Goal: Answer question/provide support

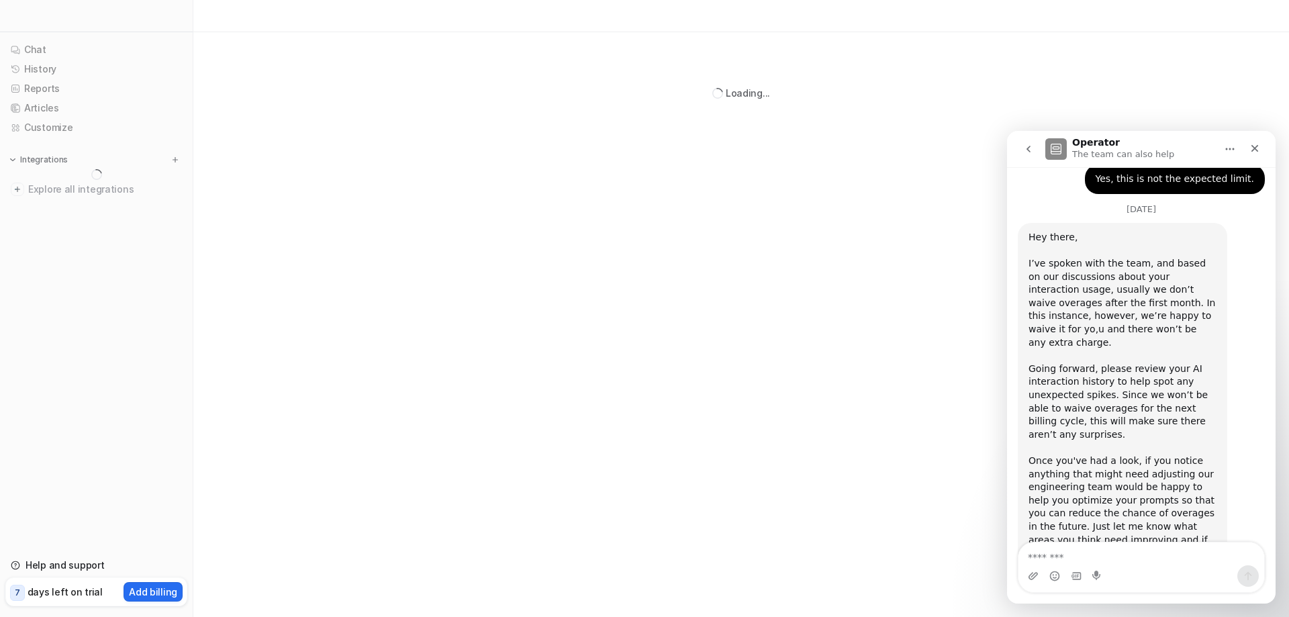
scroll to position [1042, 0]
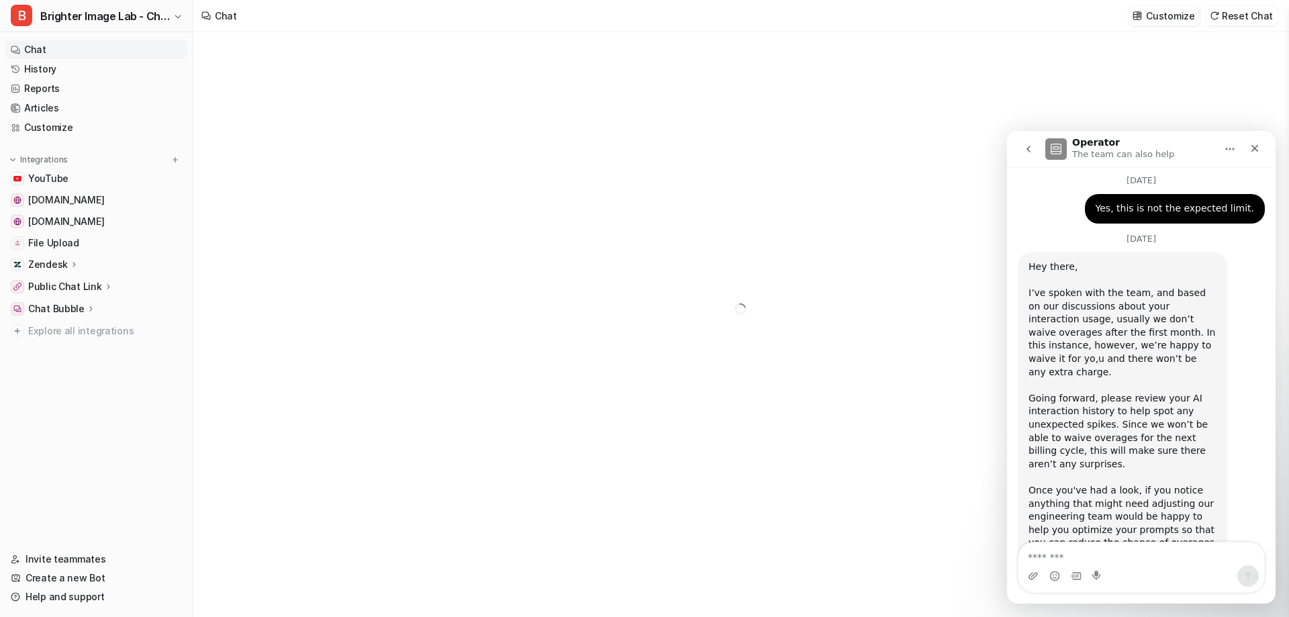
scroll to position [1042, 0]
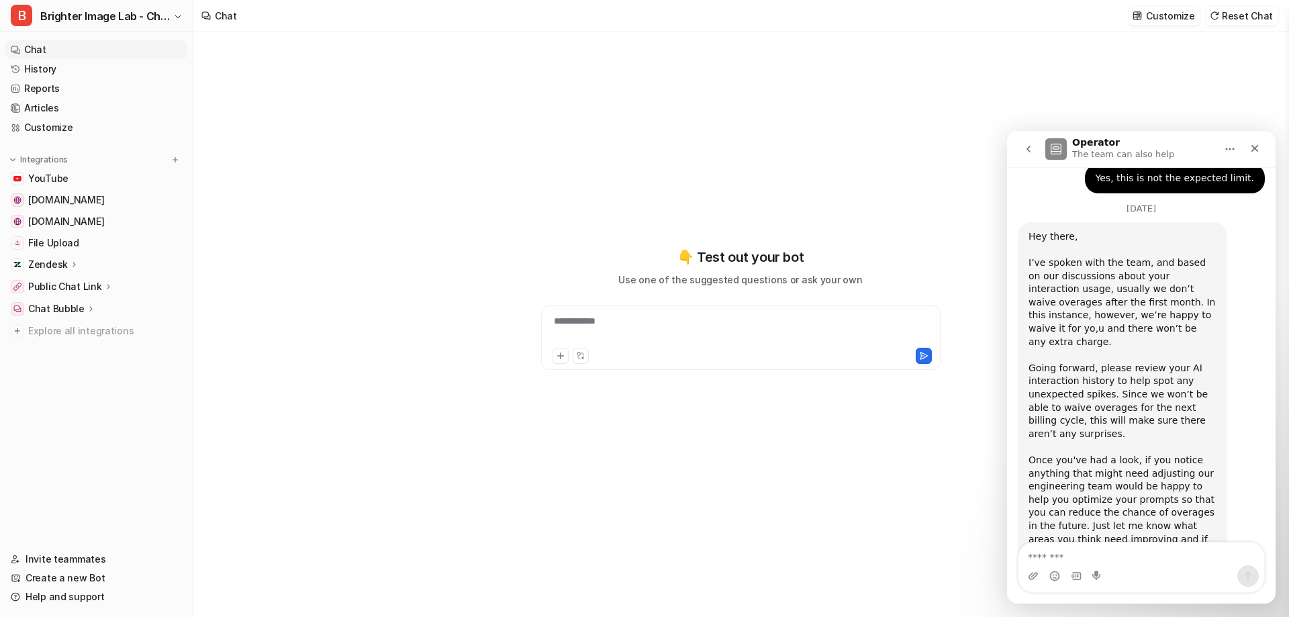
type textarea "**********"
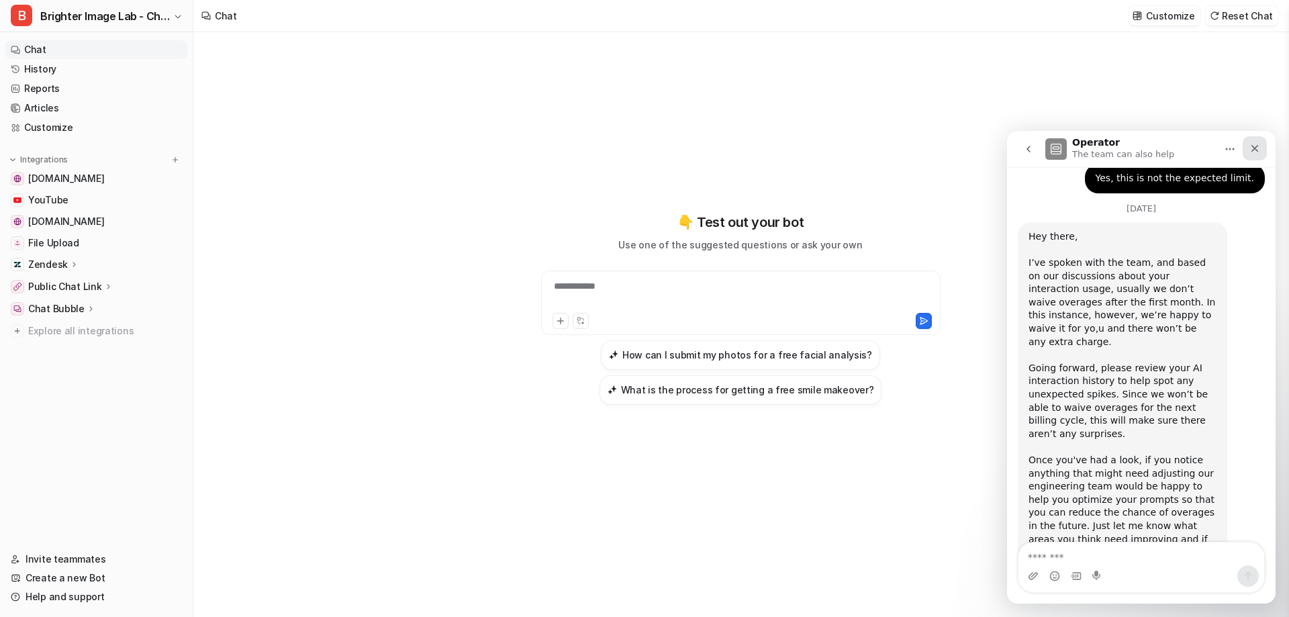
click at [1262, 145] on div "Close" at bounding box center [1255, 148] width 24 height 24
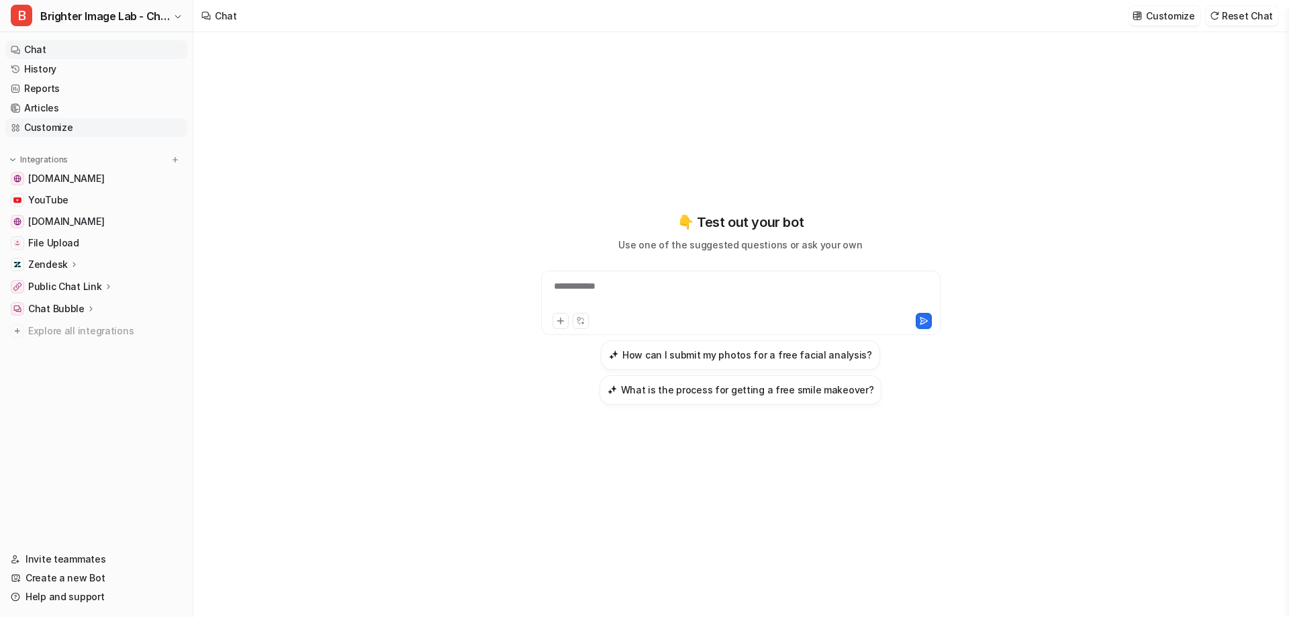
click at [64, 132] on link "Customize" at bounding box center [96, 127] width 182 height 19
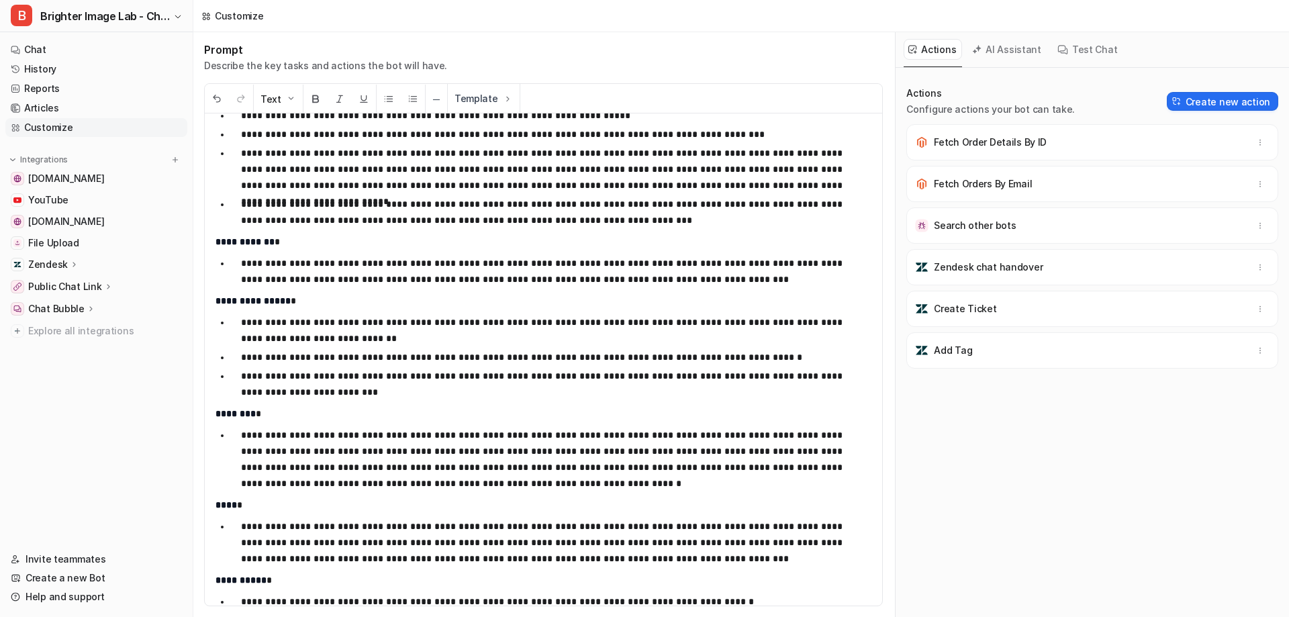
scroll to position [3558, 0]
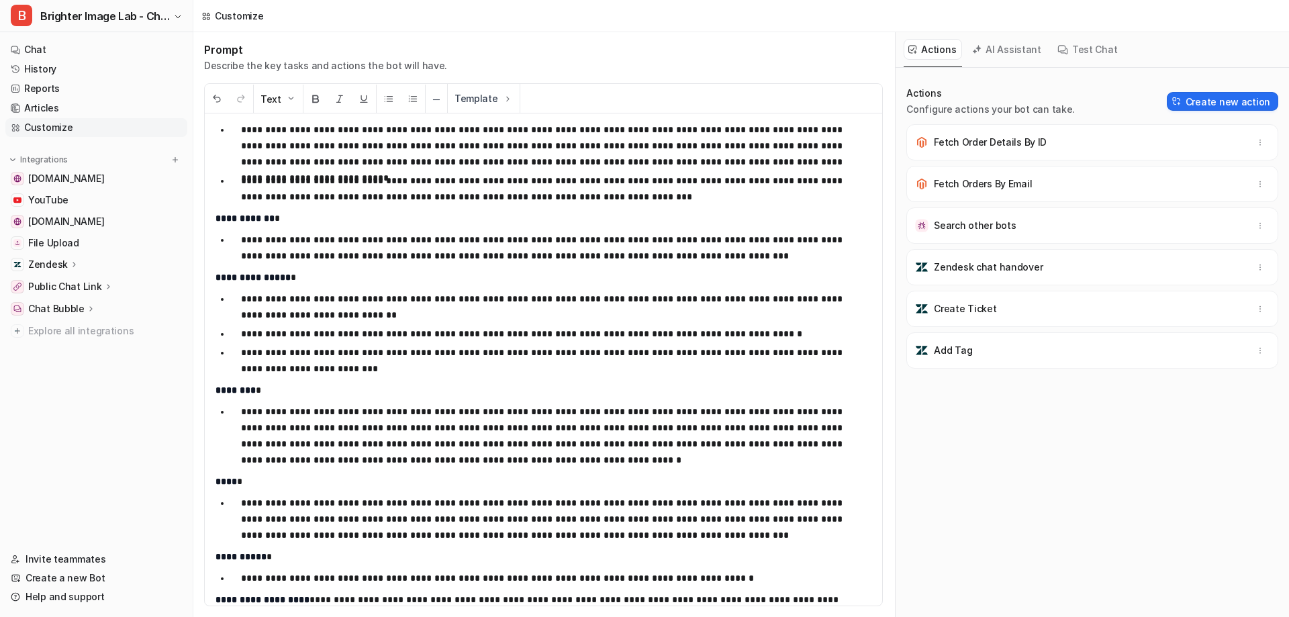
click at [737, 255] on p "**********" at bounding box center [546, 248] width 610 height 32
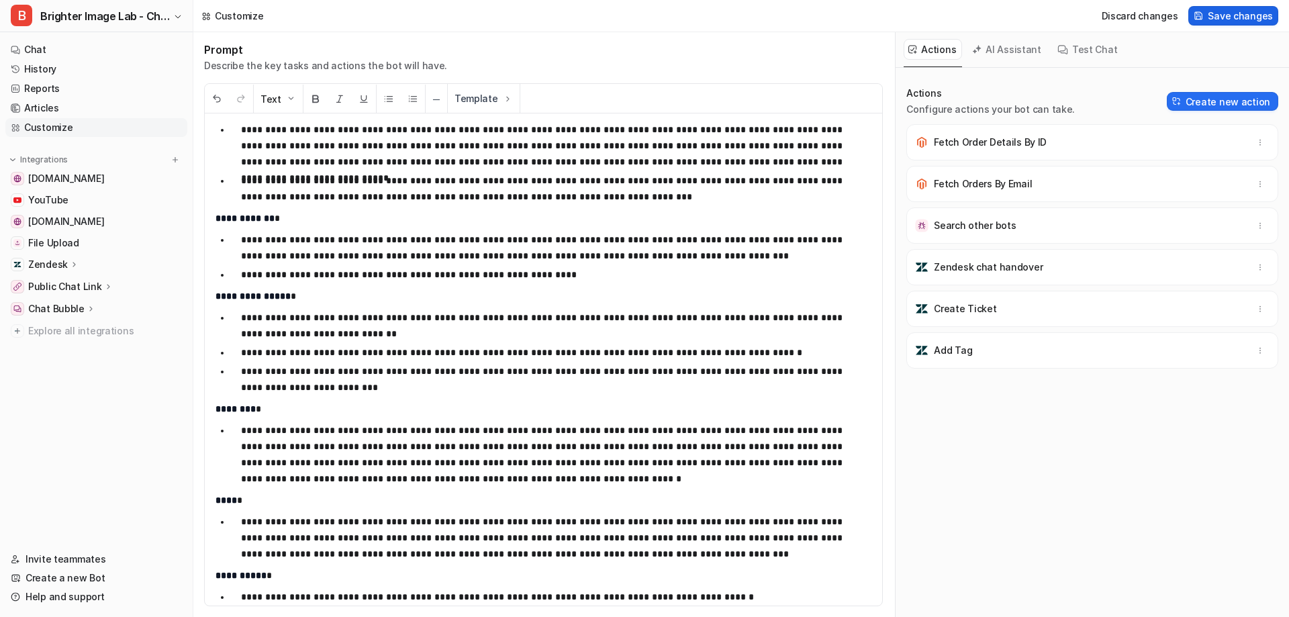
click at [1244, 12] on span "Save changes" at bounding box center [1240, 16] width 65 height 14
click at [58, 52] on link "Chat" at bounding box center [96, 49] width 182 height 19
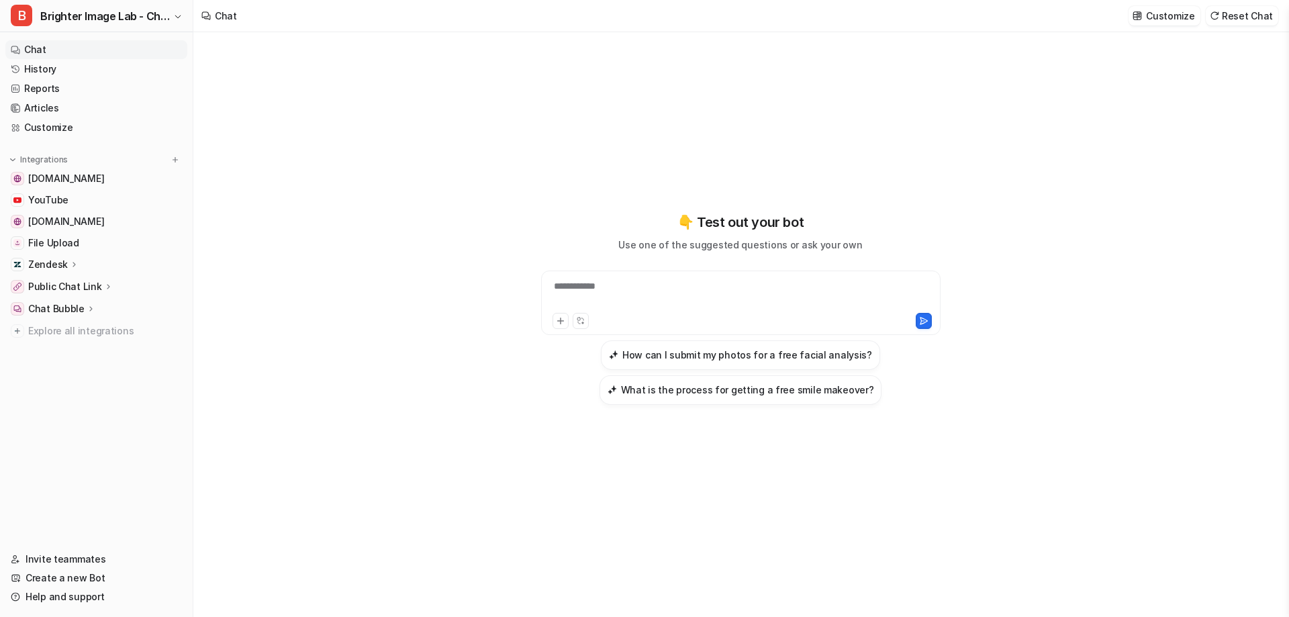
click at [638, 288] on div "**********" at bounding box center [740, 294] width 393 height 31
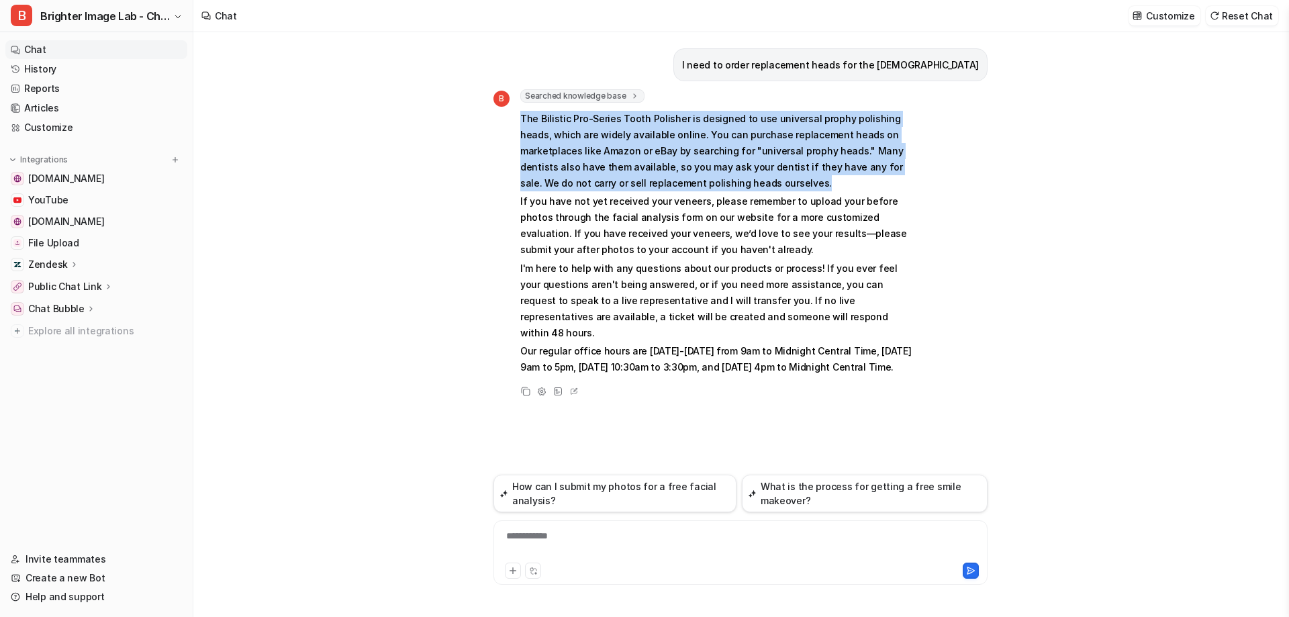
drag, startPoint x: 701, startPoint y: 179, endPoint x: 512, endPoint y: 124, distance: 196.7
click at [512, 124] on div "B Searched knowledge base search_queries : [ "replacement prophy heads polisher…" at bounding box center [703, 233] width 420 height 289
copy p "The Bilistic Pro-Series Tooth Polisher is designed to use universal prophy poli…"
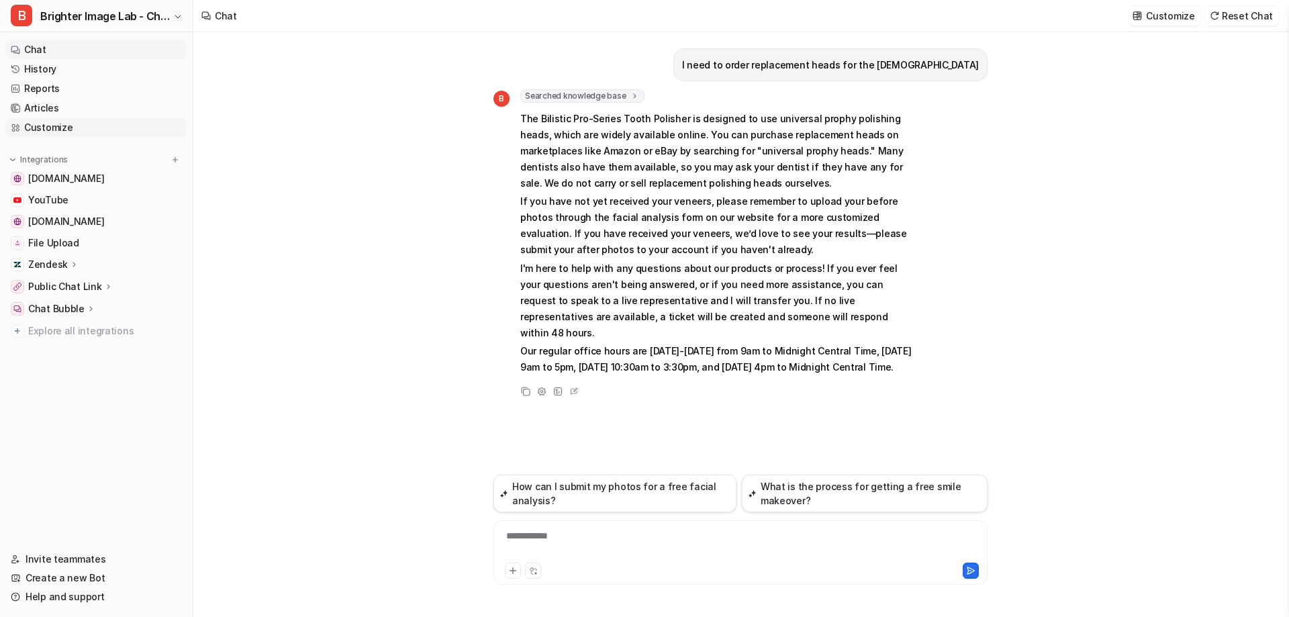
click at [79, 128] on link "Customize" at bounding box center [96, 127] width 182 height 19
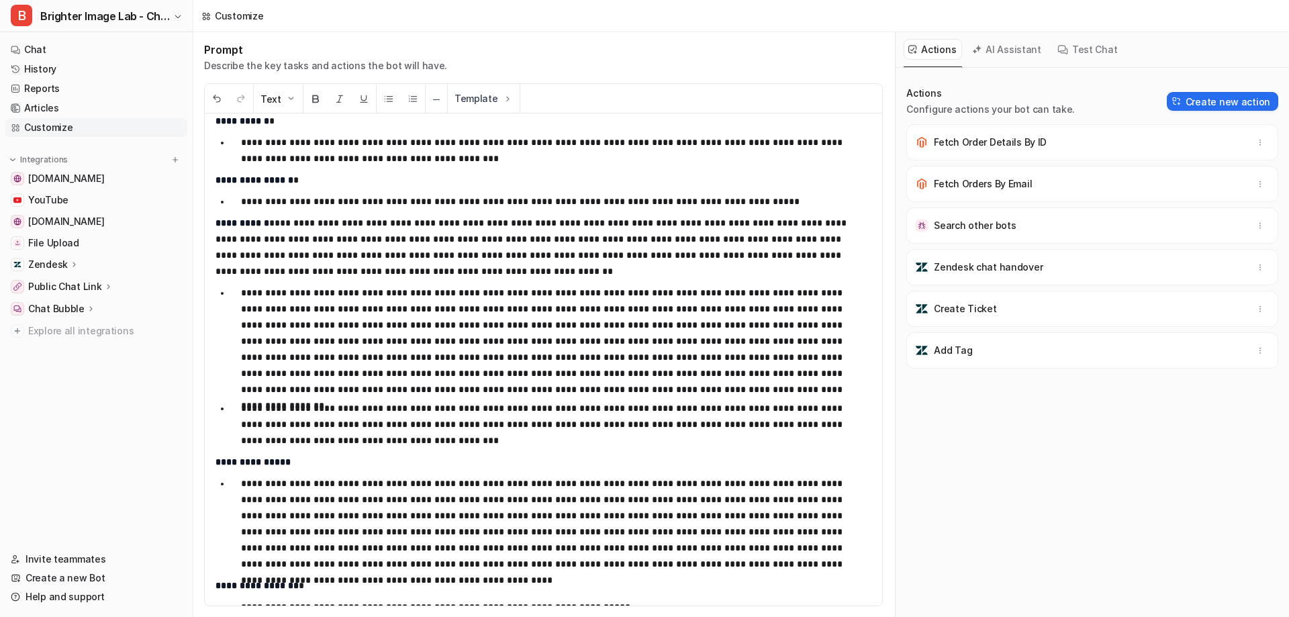
scroll to position [3088, 0]
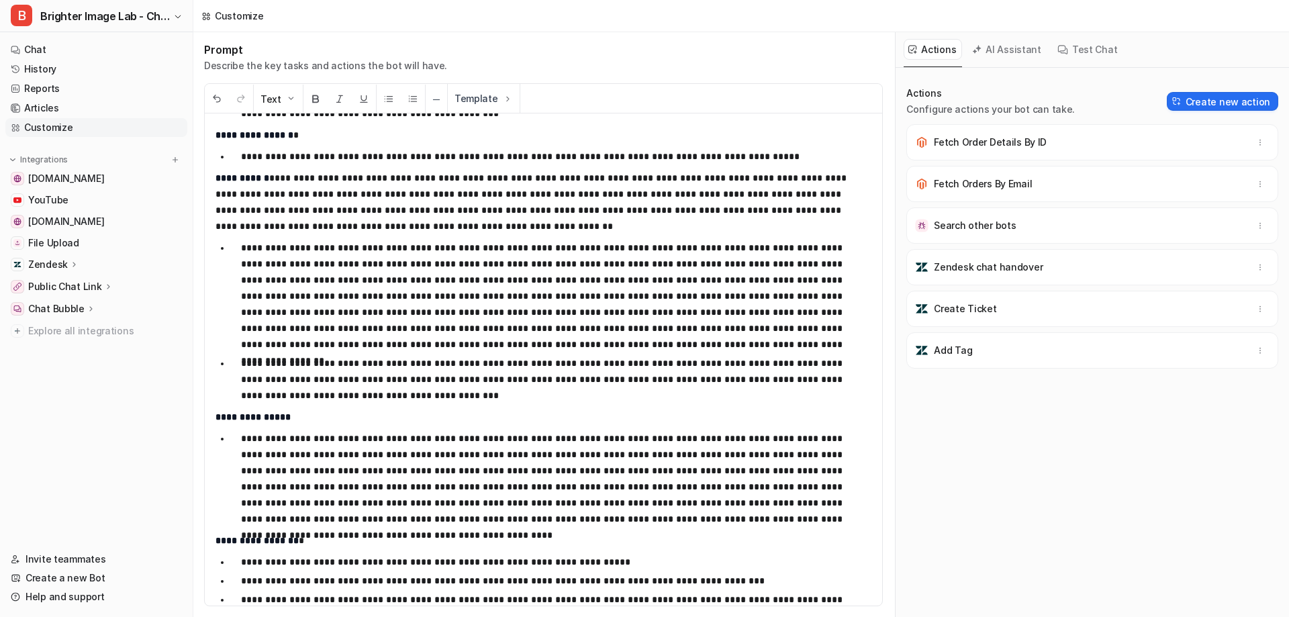
click at [424, 394] on p "**********" at bounding box center [546, 379] width 610 height 48
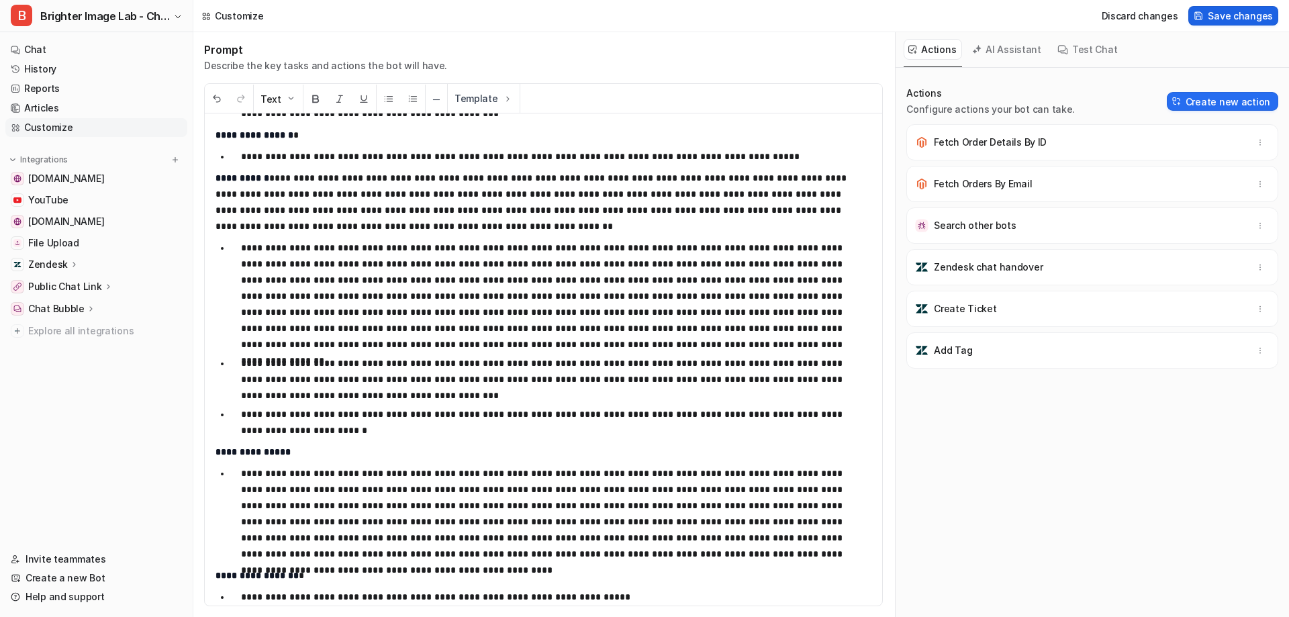
click at [1233, 13] on span "Save changes" at bounding box center [1240, 16] width 65 height 14
click at [32, 46] on link "Chat" at bounding box center [96, 49] width 182 height 19
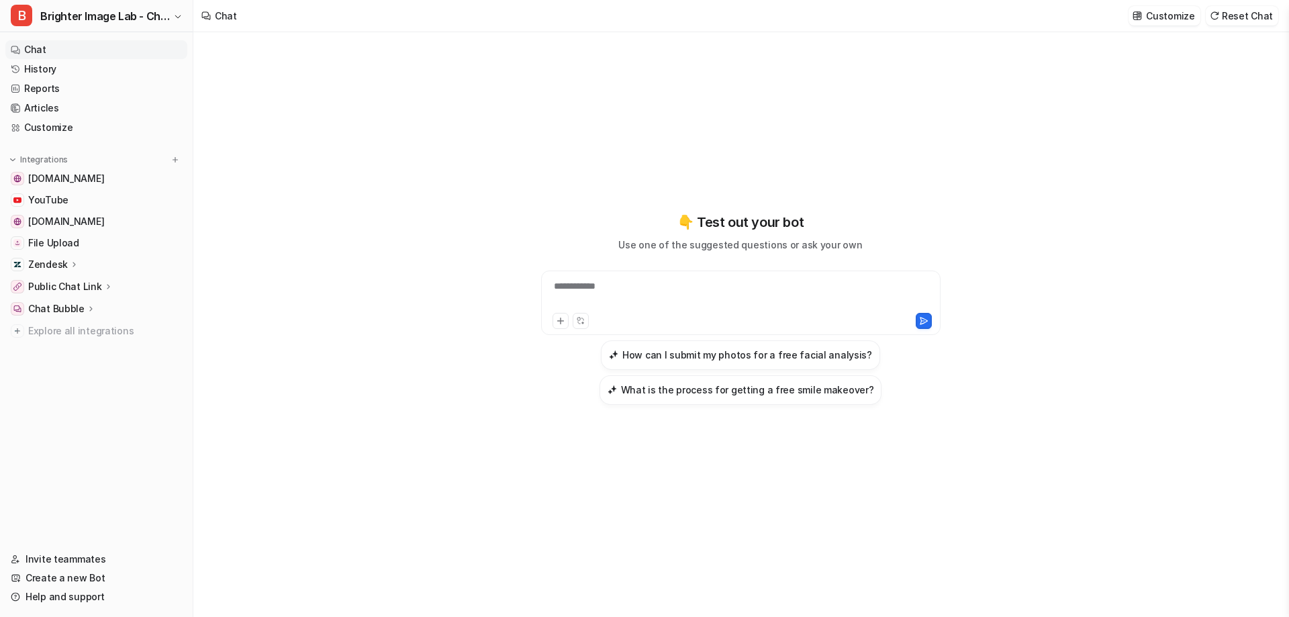
click at [688, 283] on div "**********" at bounding box center [740, 294] width 393 height 31
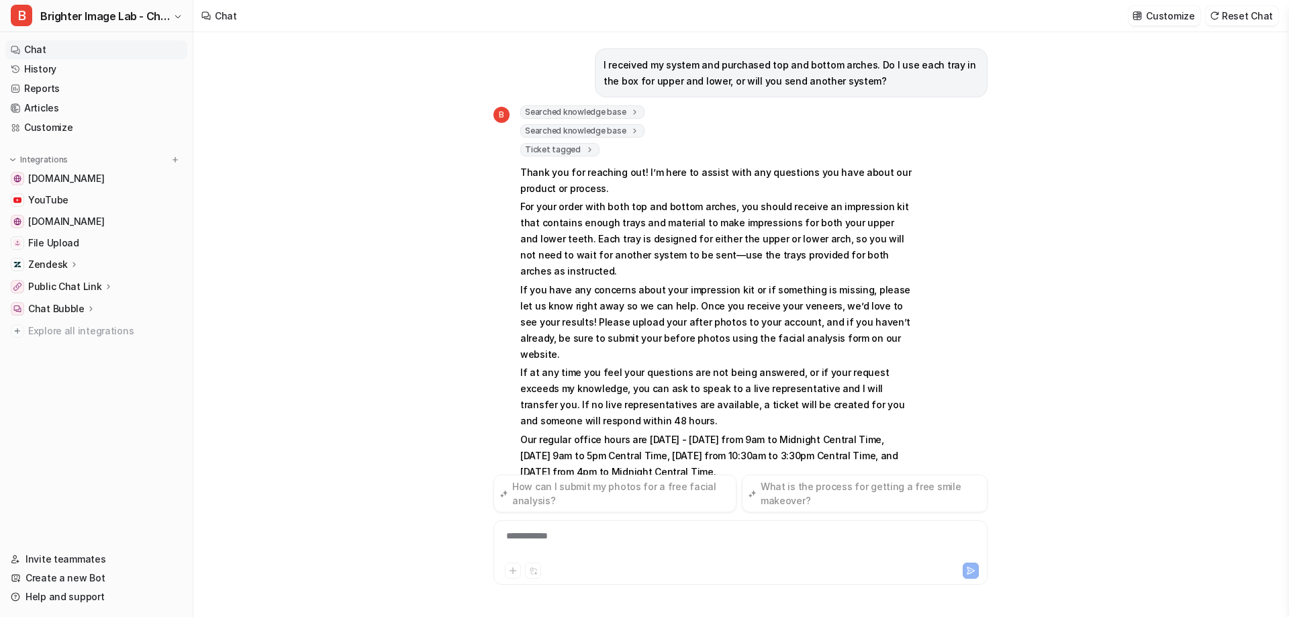
scroll to position [13, 0]
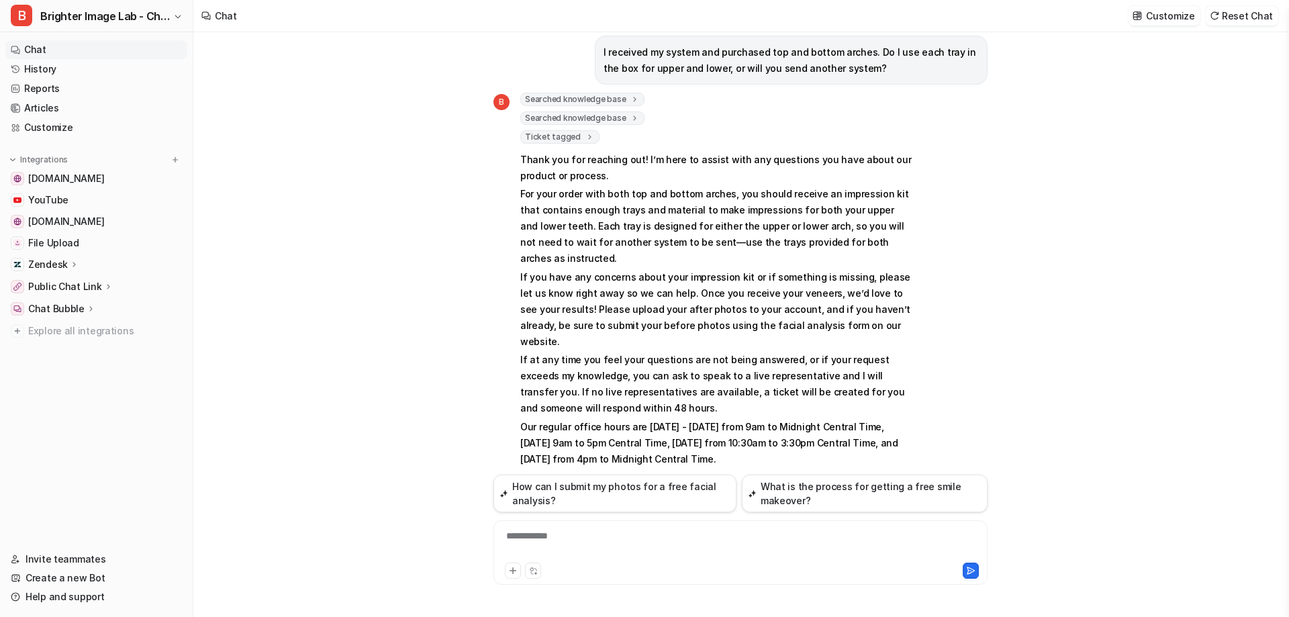
click at [960, 228] on div "B Searched knowledge base search_queries : [ "using impression trays for both a…" at bounding box center [740, 292] width 494 height 398
drag, startPoint x: 1237, startPoint y: 20, endPoint x: 1208, endPoint y: 115, distance: 99.0
click at [1237, 19] on button "Reset Chat" at bounding box center [1242, 15] width 73 height 19
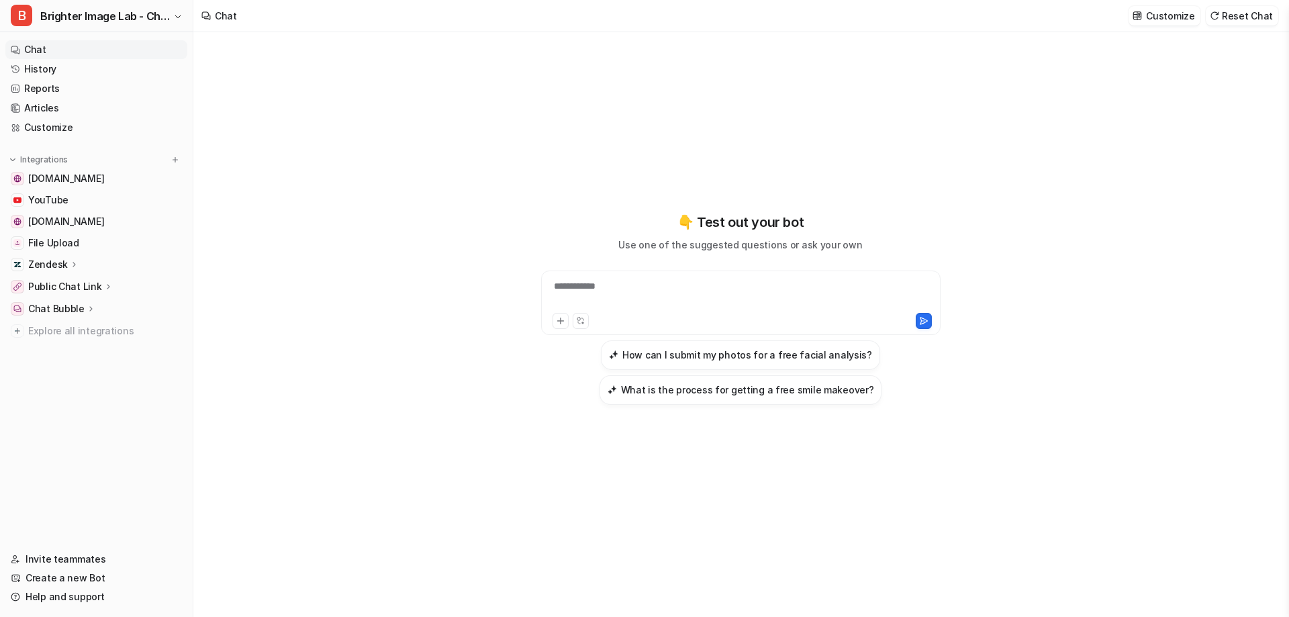
click at [661, 289] on div "**********" at bounding box center [740, 294] width 393 height 31
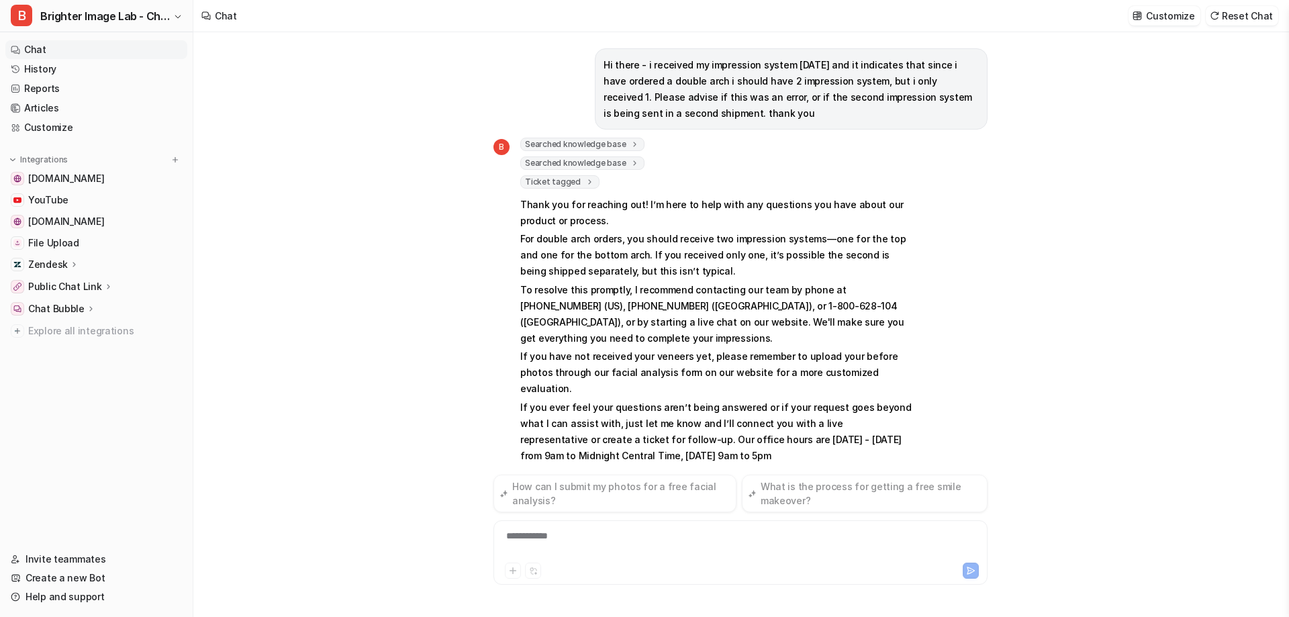
scroll to position [13, 0]
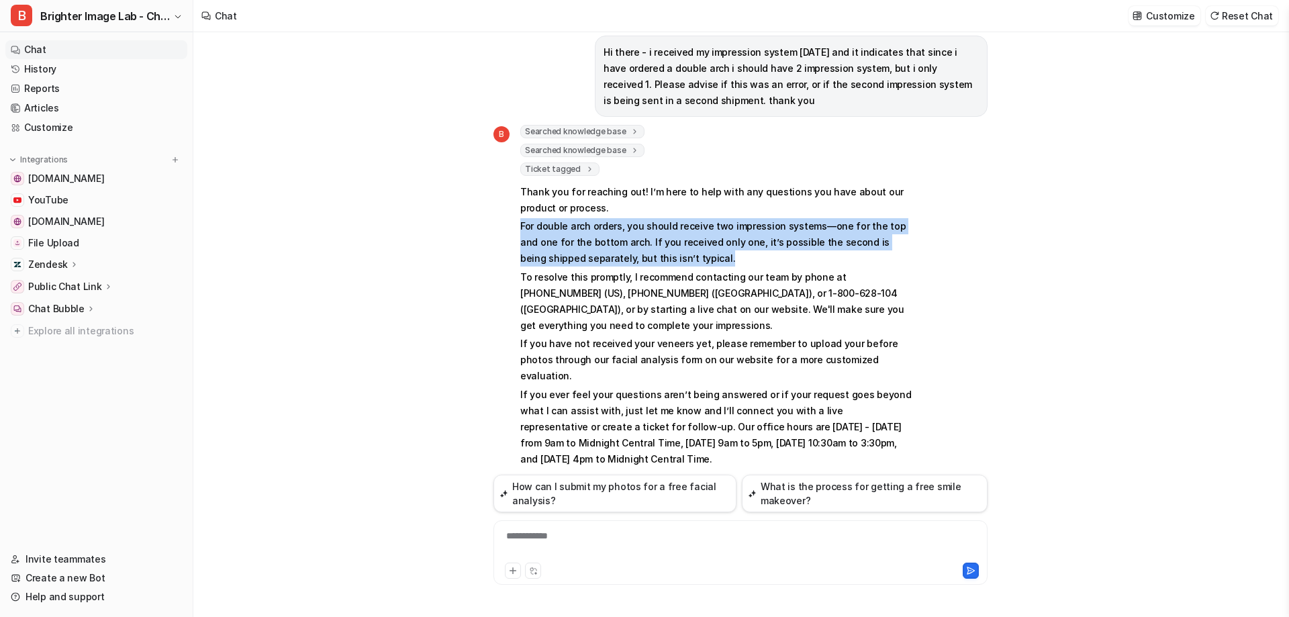
drag, startPoint x: 669, startPoint y: 256, endPoint x: 520, endPoint y: 228, distance: 151.7
click at [520, 228] on div "B Searched knowledge base search_queries : [ "received one impression kit for d…" at bounding box center [703, 297] width 420 height 344
copy p "For double arch orders, you should receive two impression systems—one for the t…"
click at [68, 126] on link "Customize" at bounding box center [96, 127] width 182 height 19
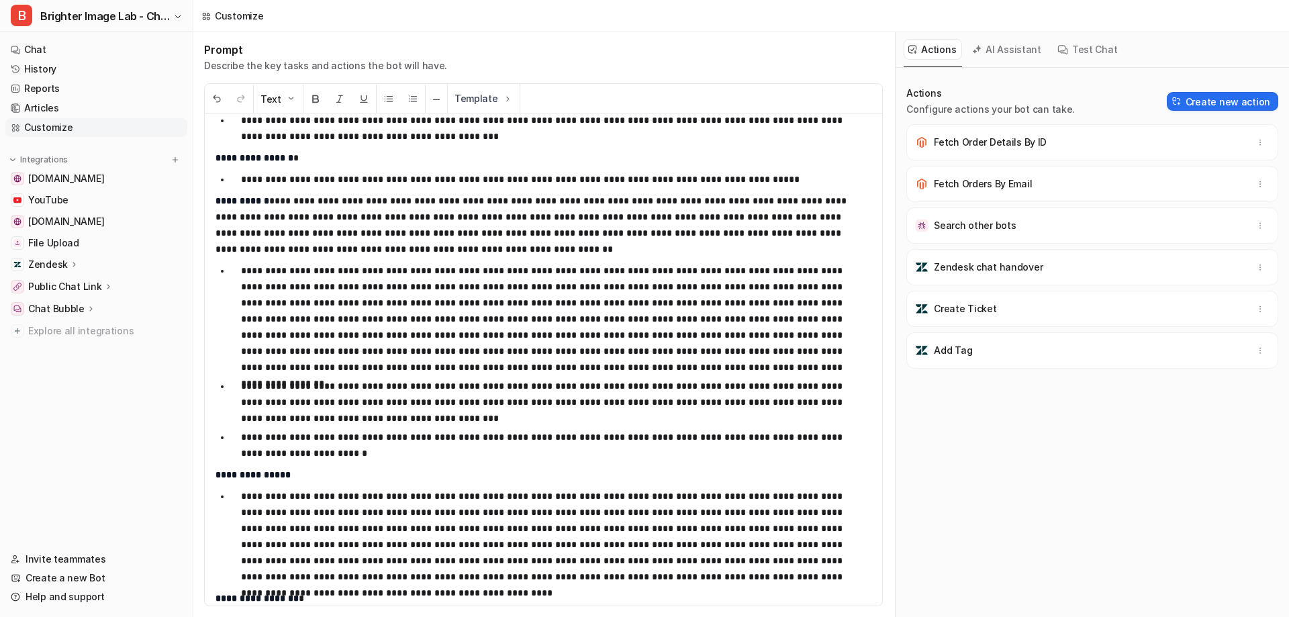
scroll to position [3088, 0]
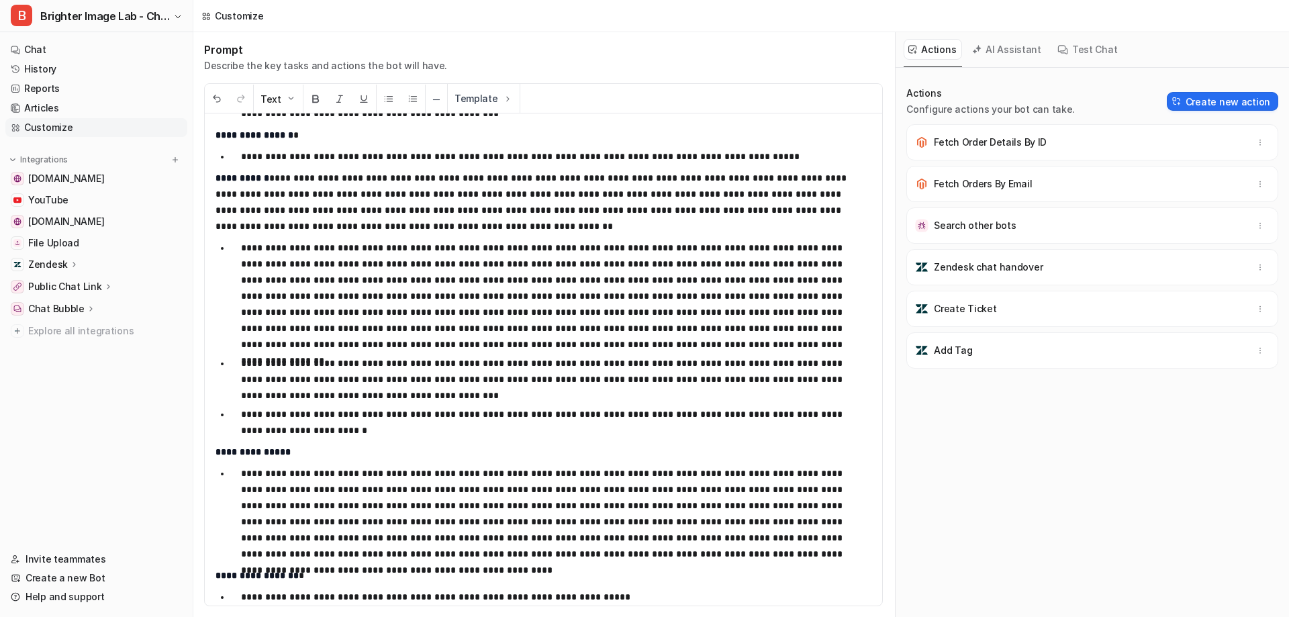
click at [351, 431] on p "**********" at bounding box center [546, 422] width 610 height 32
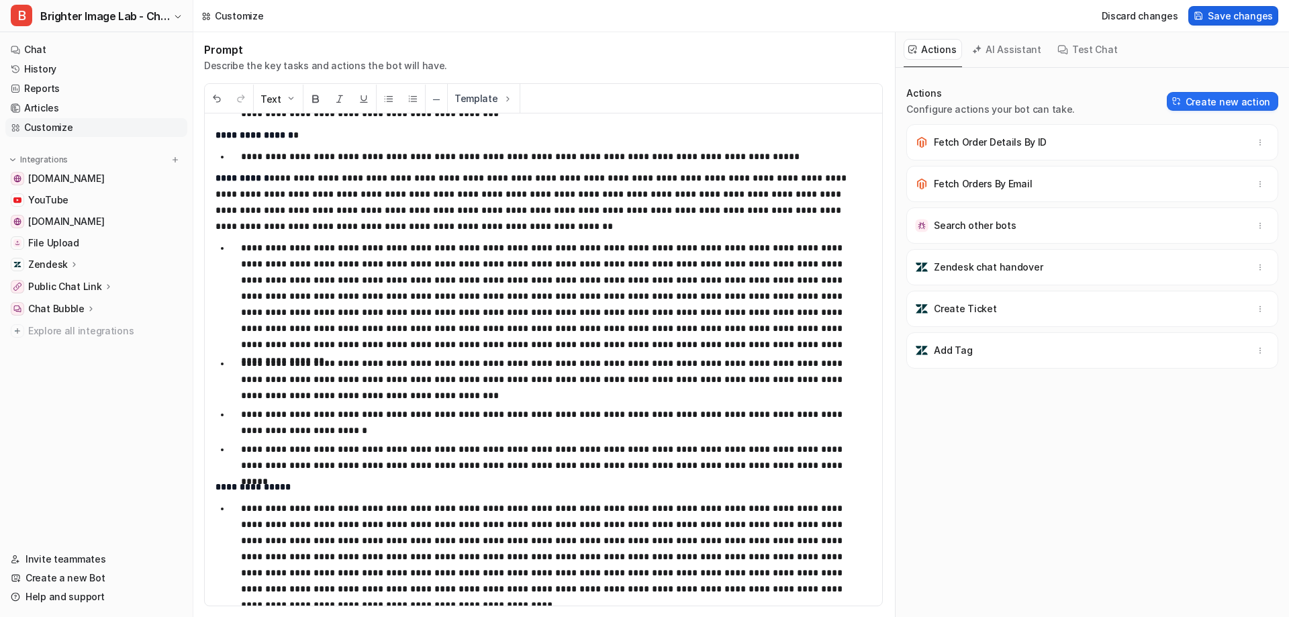
click at [1225, 15] on span "Save changes" at bounding box center [1240, 16] width 65 height 14
click at [79, 48] on link "Chat" at bounding box center [96, 49] width 182 height 19
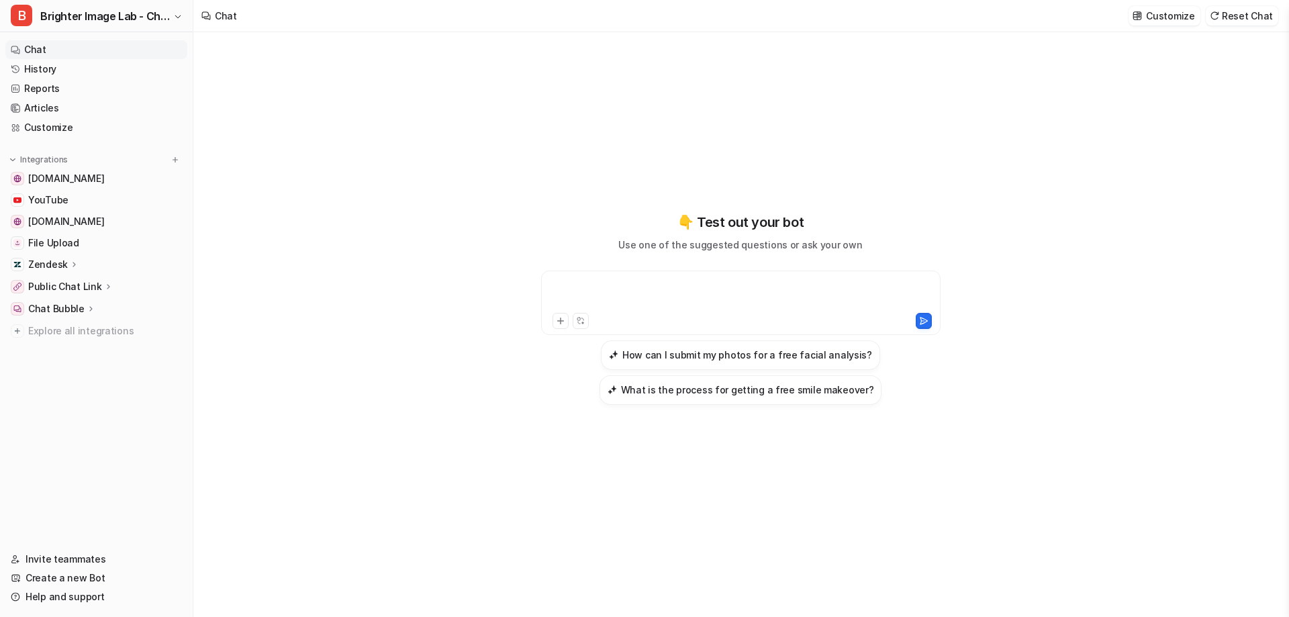
click at [770, 283] on div at bounding box center [740, 294] width 393 height 31
click at [704, 293] on div at bounding box center [740, 294] width 393 height 31
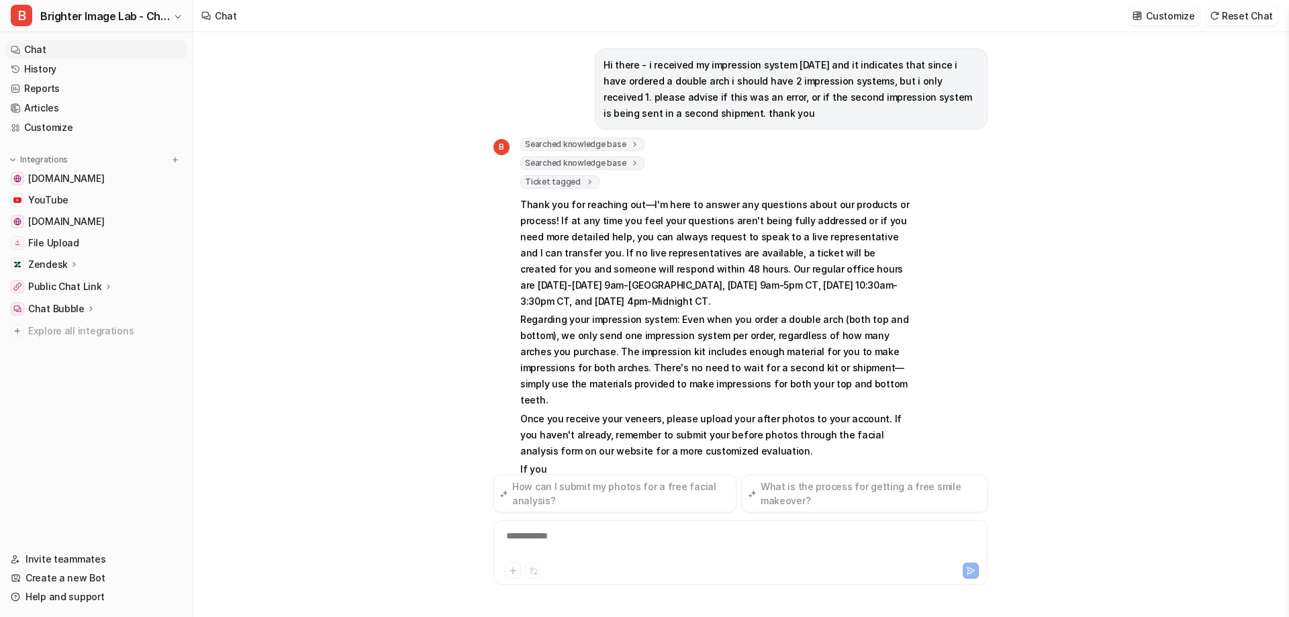
scroll to position [27, 0]
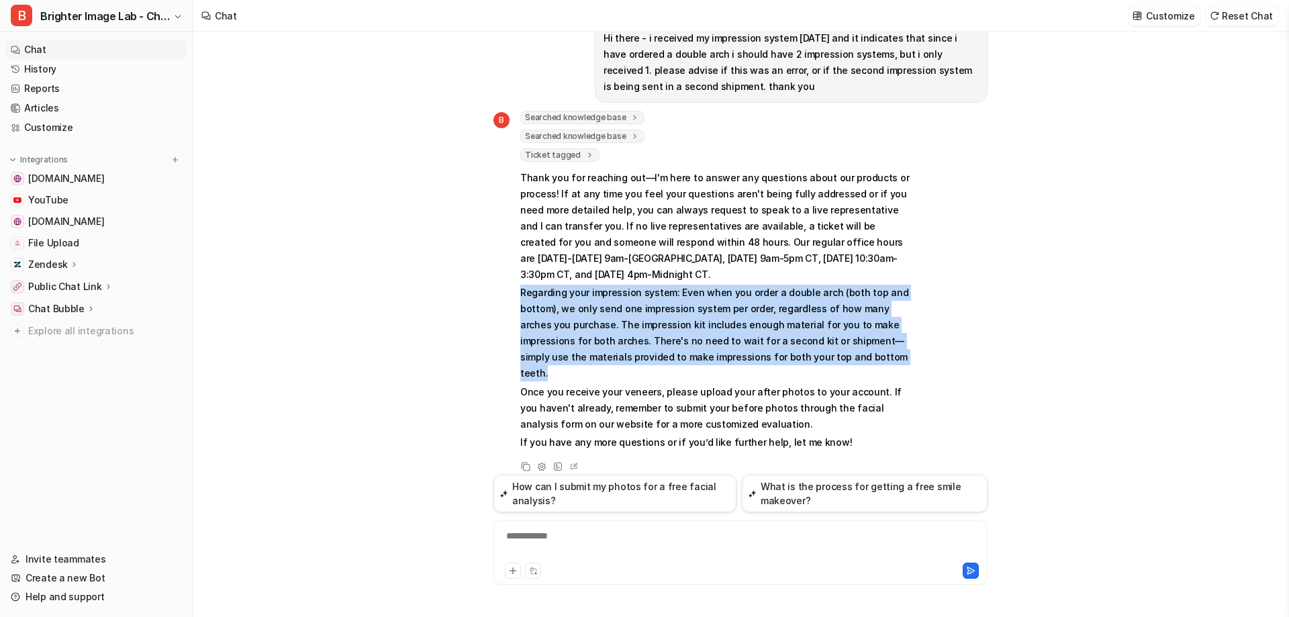
drag, startPoint x: 812, startPoint y: 356, endPoint x: 514, endPoint y: 294, distance: 303.7
click at [514, 294] on div "B Searched knowledge base search_queries : [ "double arch impression system", "…" at bounding box center [703, 282] width 420 height 342
copy p "Regarding your impression system: Even when you order a double arch (both top a…"
